Goal: Task Accomplishment & Management: Use online tool/utility

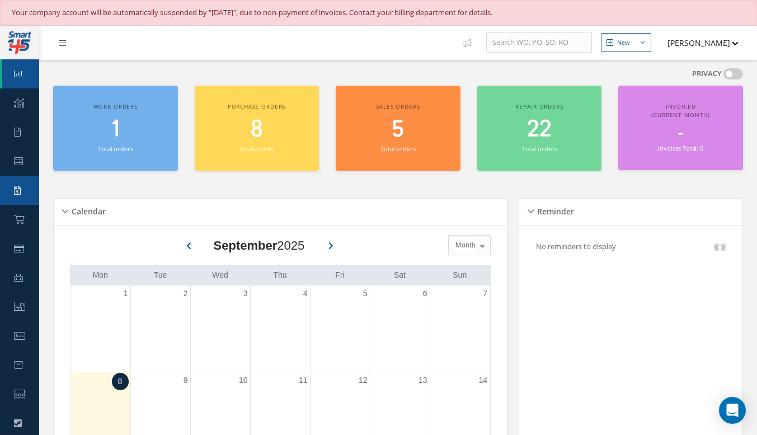
click at [18, 187] on icon at bounding box center [17, 190] width 7 height 9
click at [0, 0] on link "Customers Quotes" at bounding box center [0, 0] width 0 height 0
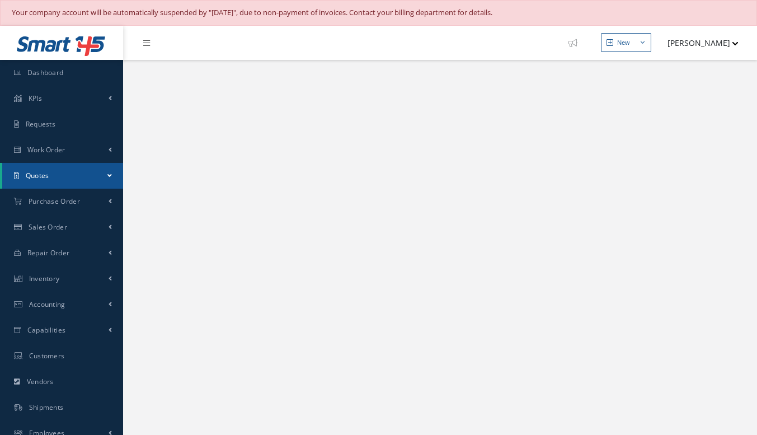
select select "25"
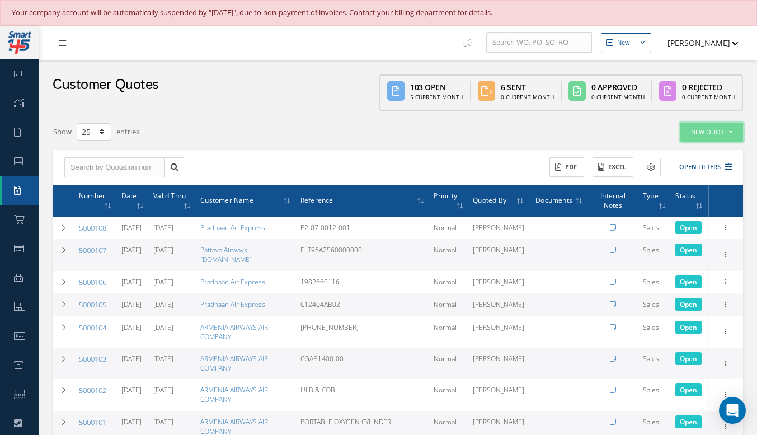
click at [708, 129] on button "New Quote" at bounding box center [711, 133] width 63 height 20
